Goal: Find specific page/section: Find specific page/section

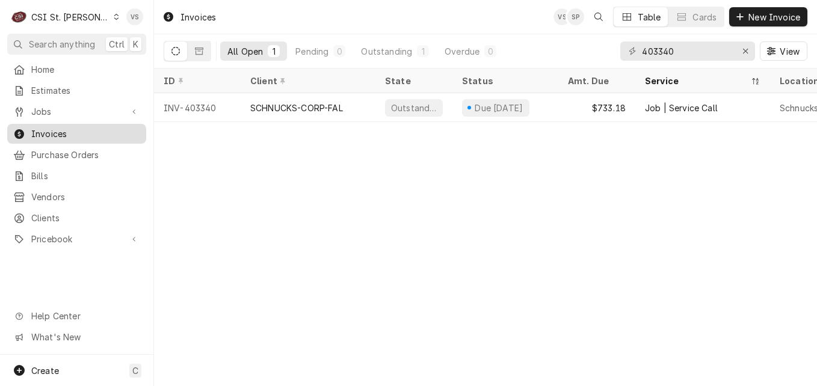
click at [87, 133] on span "Invoices" at bounding box center [85, 134] width 109 height 13
click at [621, 52] on div "403340" at bounding box center [687, 51] width 135 height 19
type input "4"
click at [642, 48] on input "03814" at bounding box center [687, 51] width 90 height 19
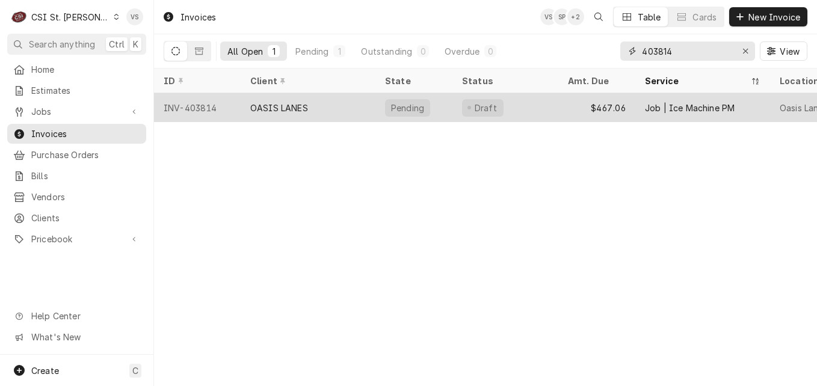
type input "403814"
click at [340, 112] on div "OASIS LANES" at bounding box center [308, 107] width 135 height 29
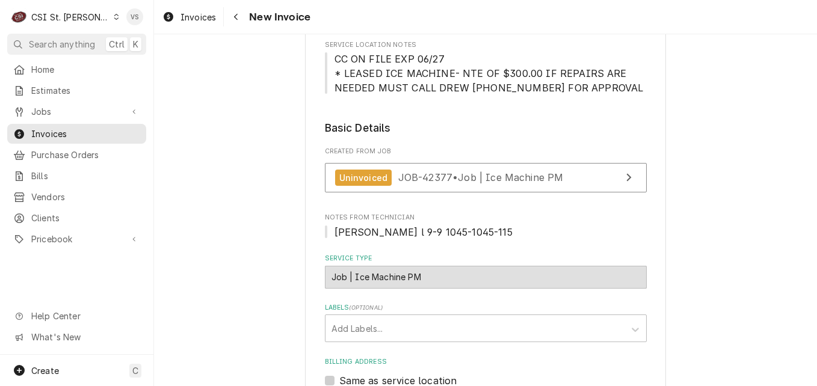
scroll to position [301, 0]
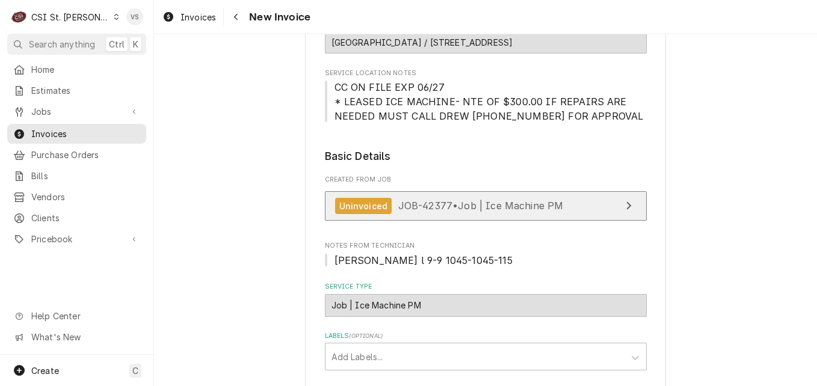
click at [491, 200] on span "JOB-42377 • Job | Ice Machine PM" at bounding box center [480, 206] width 165 height 12
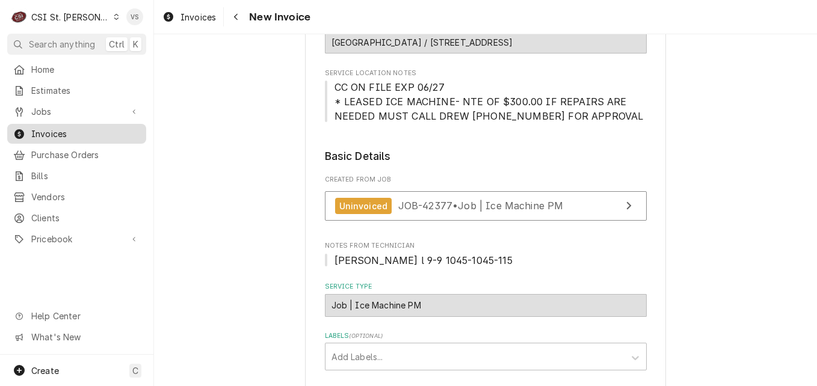
click at [64, 129] on span "Invoices" at bounding box center [85, 134] width 109 height 13
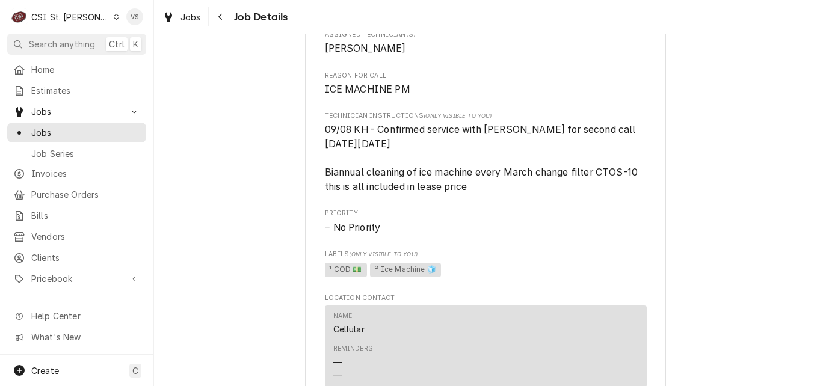
scroll to position [782, 0]
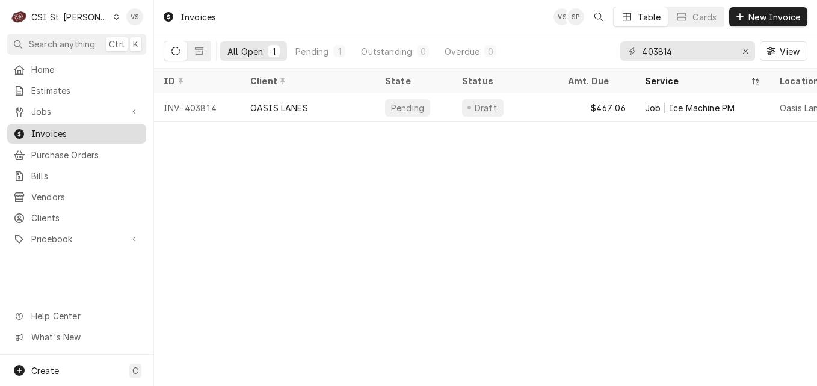
click at [62, 134] on span "Invoices" at bounding box center [85, 134] width 109 height 13
click at [591, 51] on div "C CSI St. [PERSON_NAME] VS Search anything Ctrl K Home Estimates Jobs Jobs Job …" at bounding box center [408, 193] width 817 height 386
type input "4"
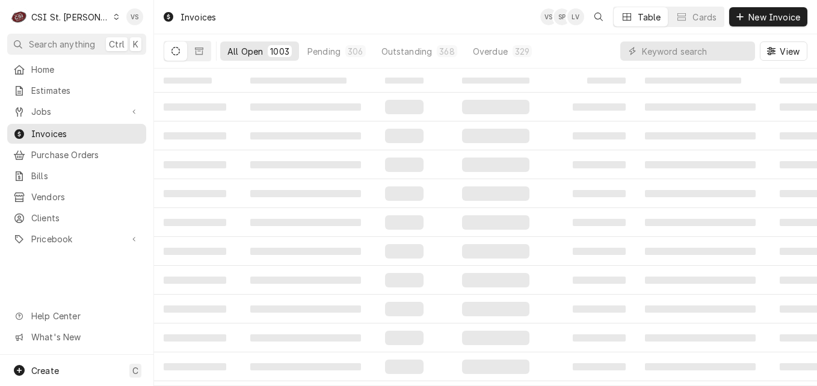
click at [675, 49] on input "Dynamic Content Wrapper" at bounding box center [695, 51] width 107 height 19
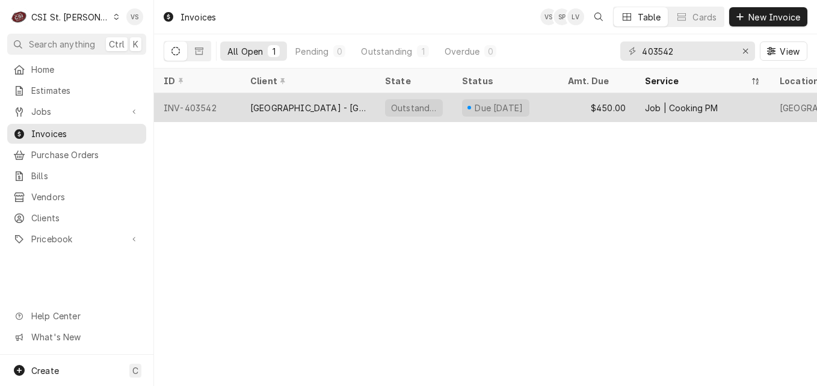
type input "403542"
click at [295, 112] on div "Cathedral Tower - St Louis Archdioces" at bounding box center [308, 107] width 135 height 29
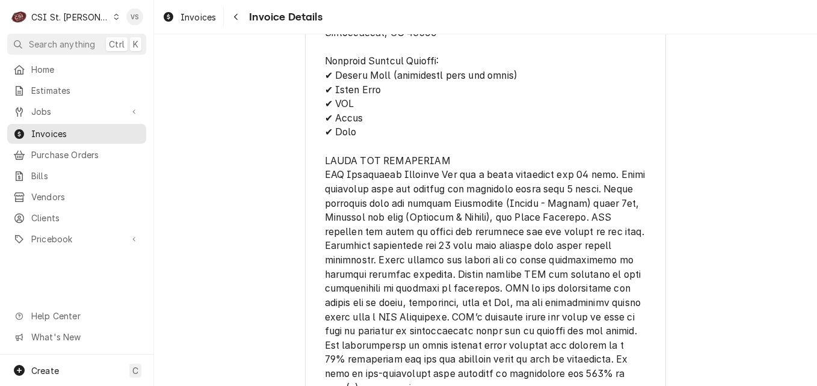
scroll to position [2594, 0]
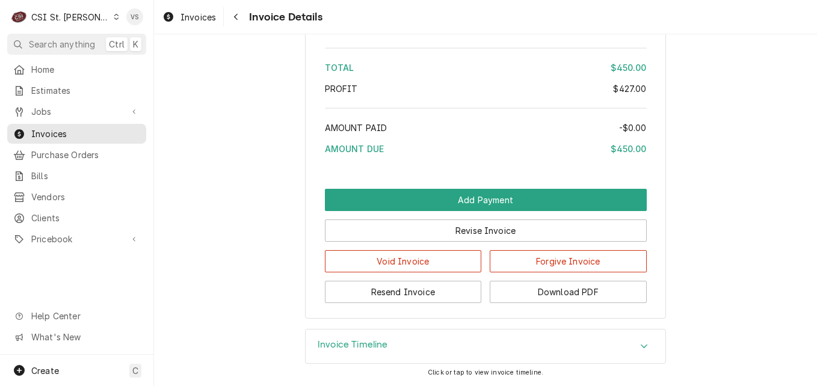
click at [647, 346] on div "Accordion Header" at bounding box center [644, 346] width 18 height 14
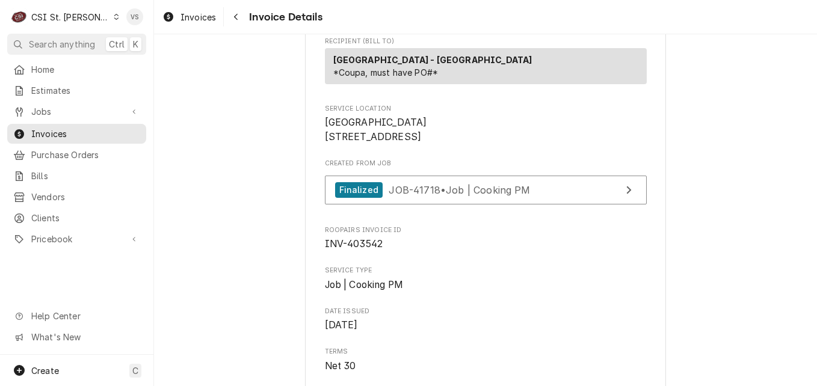
scroll to position [241, 0]
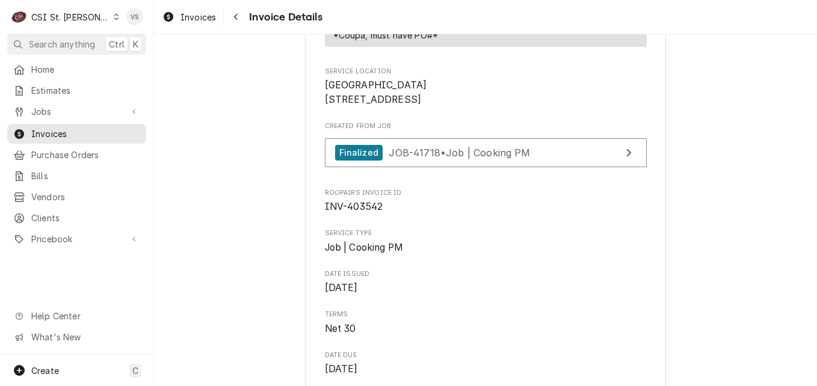
click at [114, 17] on icon "Dynamic Content Wrapper" at bounding box center [116, 17] width 5 height 6
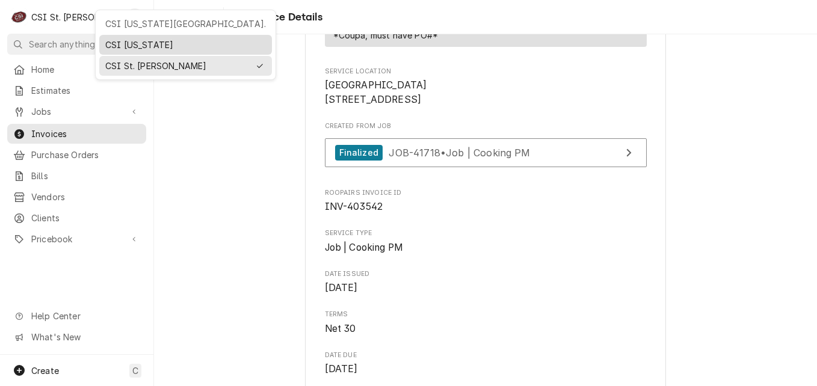
click at [120, 45] on div "CSI [US_STATE]" at bounding box center [185, 44] width 161 height 13
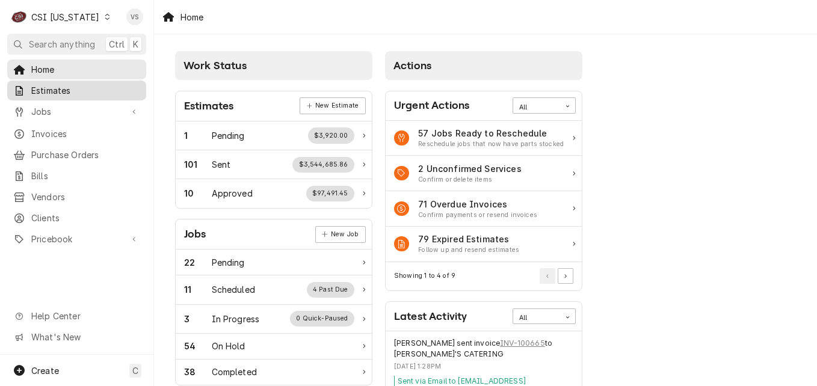
click at [57, 88] on span "Estimates" at bounding box center [85, 90] width 109 height 13
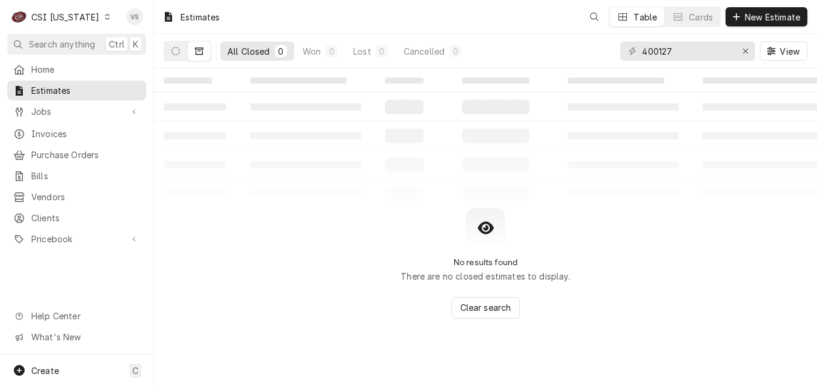
click at [93, 90] on span "Estimates" at bounding box center [85, 90] width 109 height 13
click at [672, 52] on input "400127" at bounding box center [687, 51] width 90 height 19
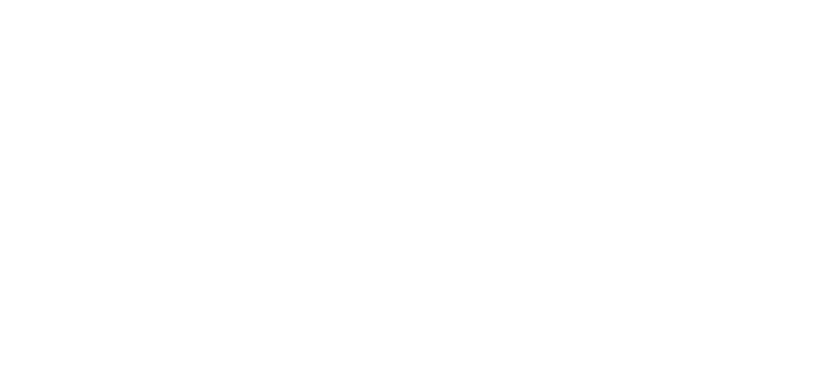
click at [626, 58] on div "Dynamic Content Wrapper" at bounding box center [408, 193] width 817 height 386
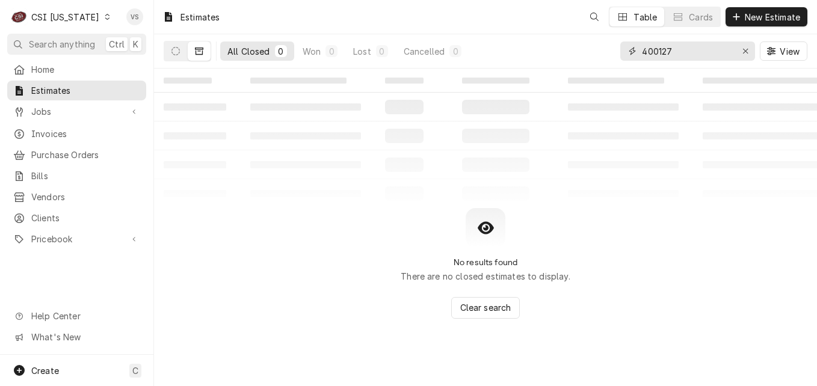
click at [611, 50] on div "All Closed 0 Won 0 Lost 0 Cancelled 0 400127 View" at bounding box center [486, 51] width 644 height 34
type input "300557"
click at [176, 57] on button "Dynamic Content Wrapper" at bounding box center [175, 51] width 23 height 19
click at [245, 55] on div "All Open" at bounding box center [244, 51] width 35 height 13
click at [176, 57] on button "Dynamic Content Wrapper" at bounding box center [175, 51] width 23 height 19
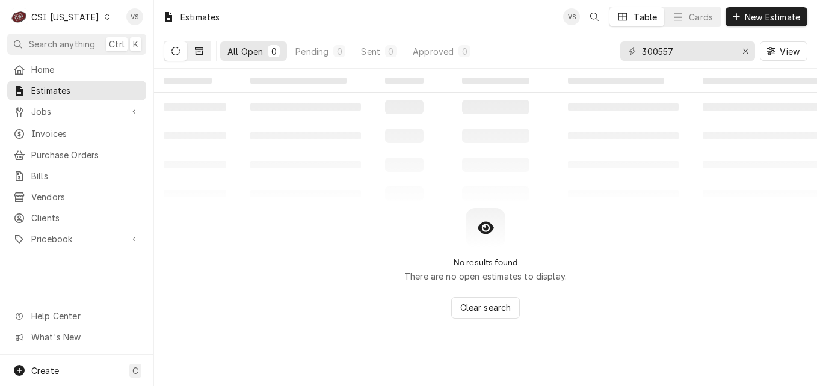
click at [201, 58] on button "Dynamic Content Wrapper" at bounding box center [199, 51] width 23 height 19
click at [105, 14] on icon "Dynamic Content Wrapper" at bounding box center [107, 17] width 5 height 6
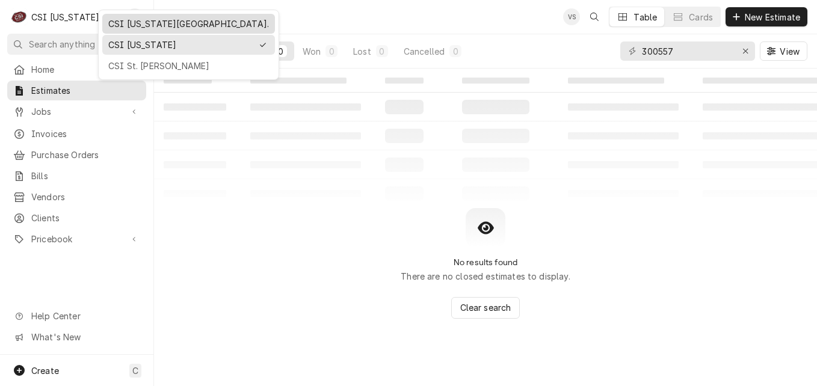
click at [133, 26] on div "CSI [US_STATE][GEOGRAPHIC_DATA]." at bounding box center [188, 23] width 161 height 13
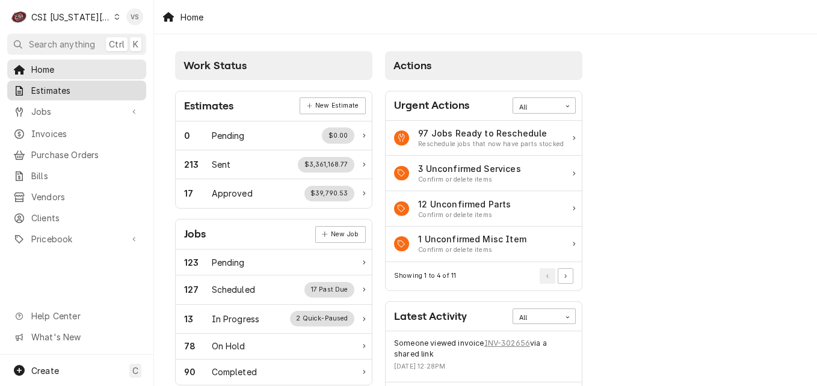
click at [66, 84] on span "Estimates" at bounding box center [85, 90] width 109 height 13
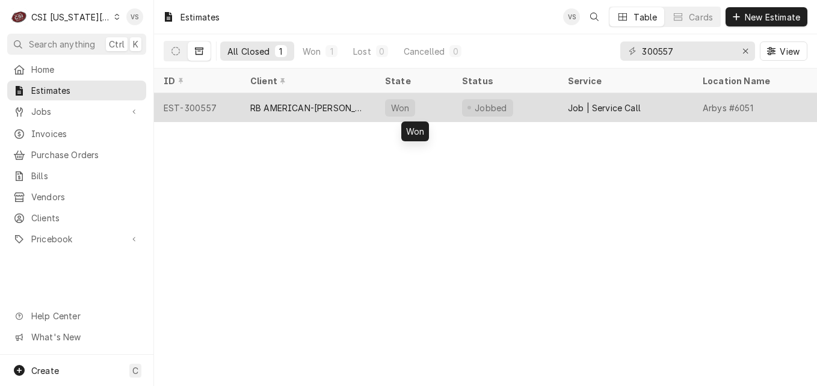
click at [323, 107] on div "RB AMERICAN-[PERSON_NAME] GROUP" at bounding box center [307, 108] width 115 height 13
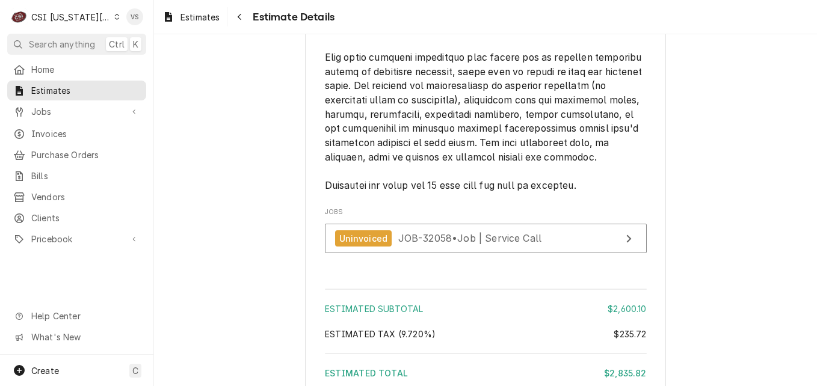
scroll to position [3188, 0]
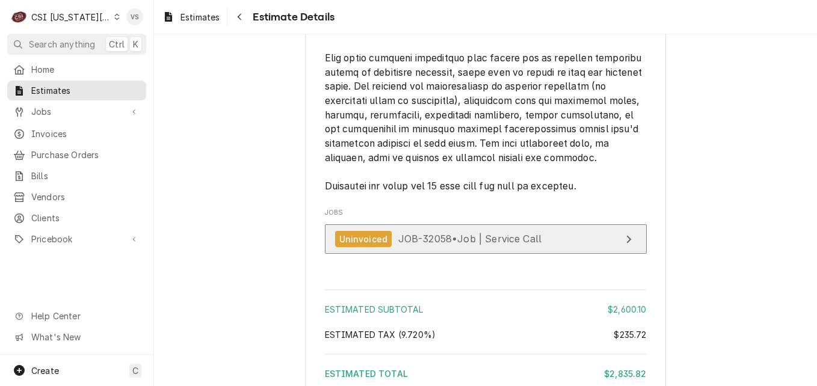
click at [438, 245] on span "JOB-32058 • Job | Service Call" at bounding box center [470, 239] width 144 height 12
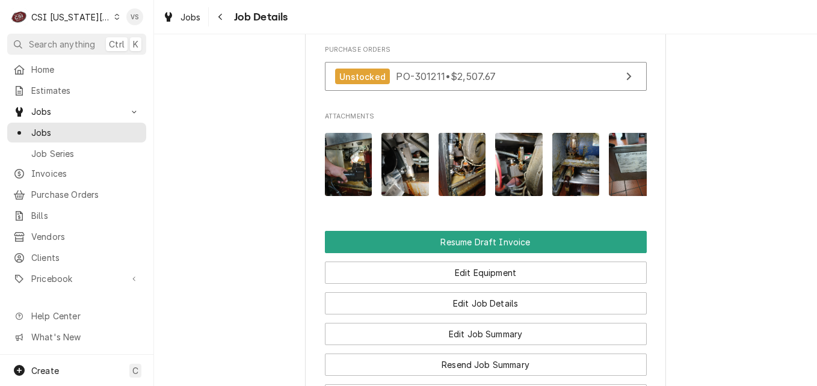
scroll to position [1925, 0]
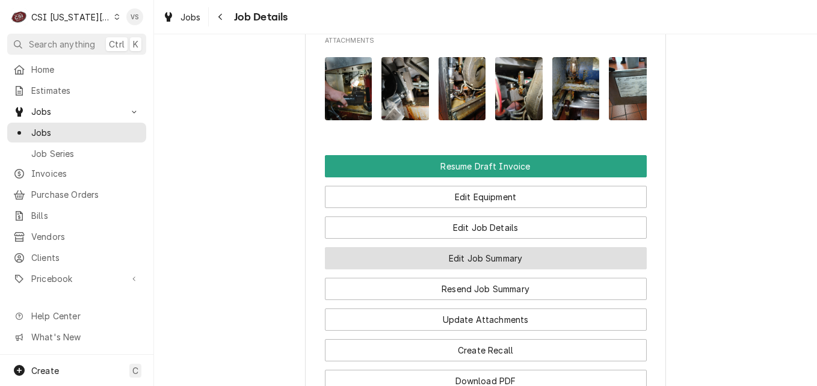
click at [468, 269] on button "Edit Job Summary" at bounding box center [486, 258] width 322 height 22
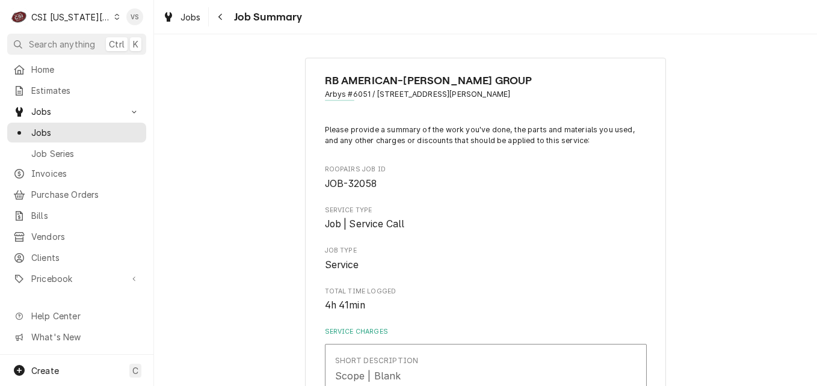
type textarea "x"
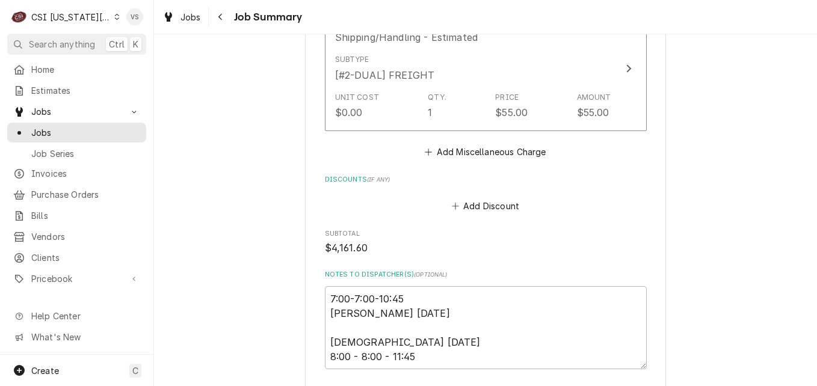
scroll to position [4090, 0]
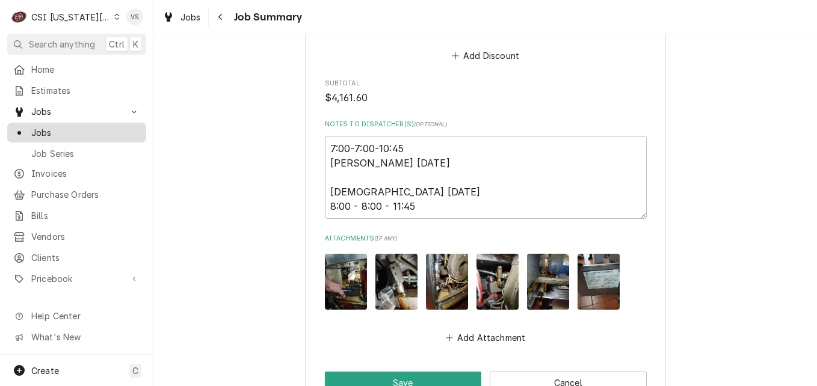
click at [41, 130] on span "Jobs" at bounding box center [85, 132] width 109 height 13
